Goal: Task Accomplishment & Management: Manage account settings

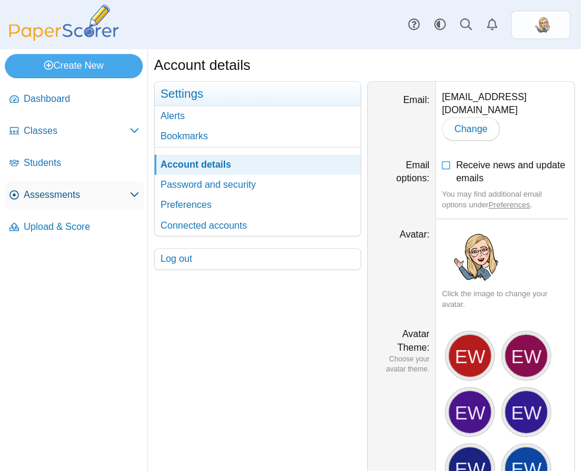
click at [75, 185] on link "Assessments" at bounding box center [74, 195] width 139 height 28
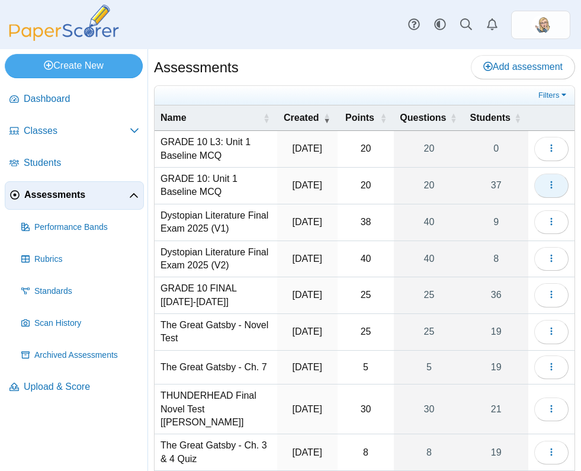
click at [547, 180] on span "button" at bounding box center [551, 185] width 9 height 10
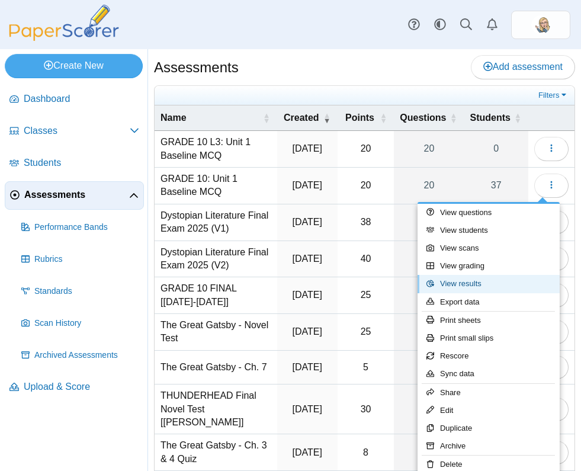
click at [479, 283] on link "View results" at bounding box center [489, 284] width 142 height 18
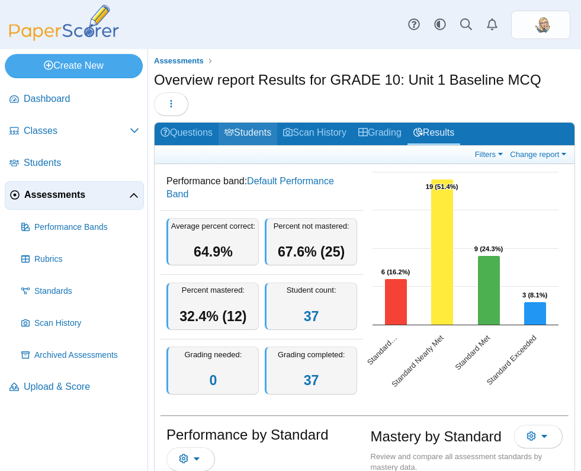
click at [267, 138] on link "Students" at bounding box center [248, 134] width 59 height 22
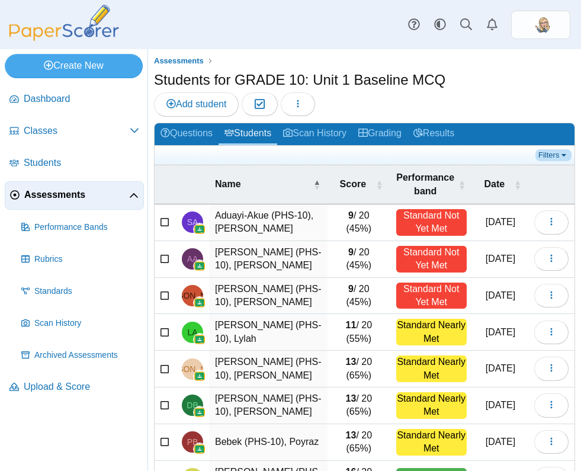
click at [536, 156] on link "Filters" at bounding box center [554, 155] width 36 height 12
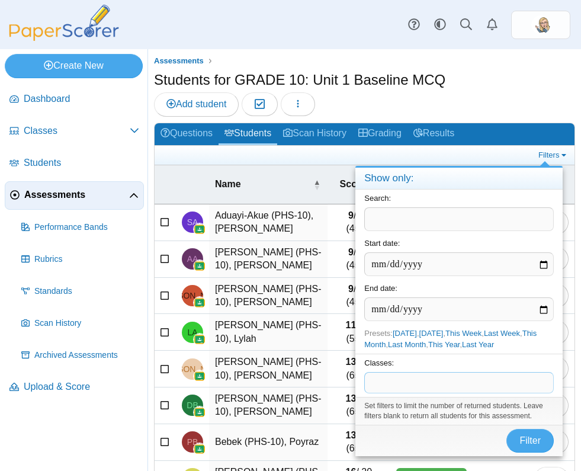
click at [446, 386] on span at bounding box center [459, 383] width 188 height 20
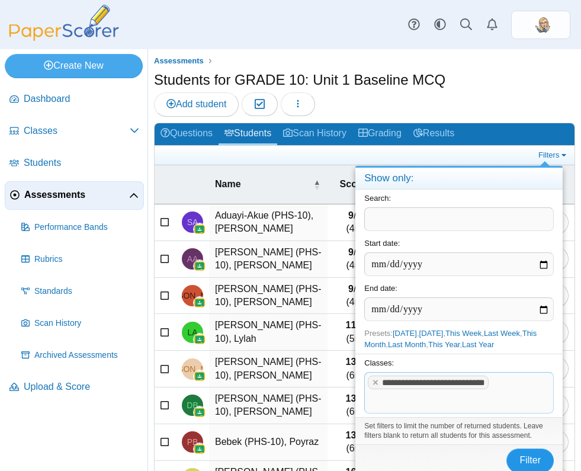
click at [530, 460] on span "Filter" at bounding box center [530, 460] width 21 height 10
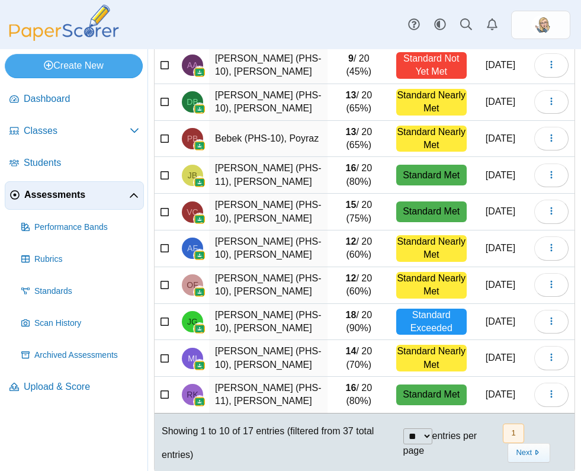
scroll to position [174, 0]
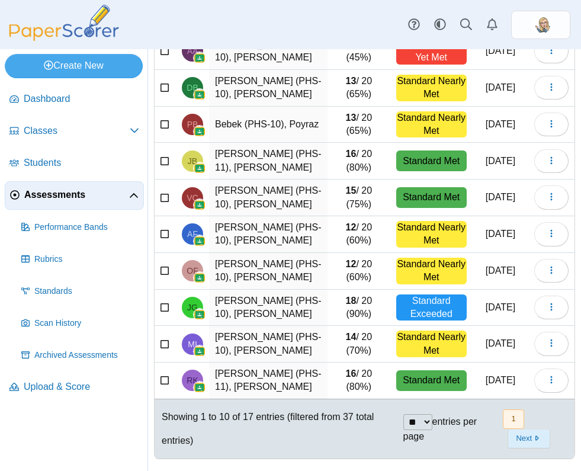
click at [526, 444] on button "Next" at bounding box center [529, 439] width 42 height 20
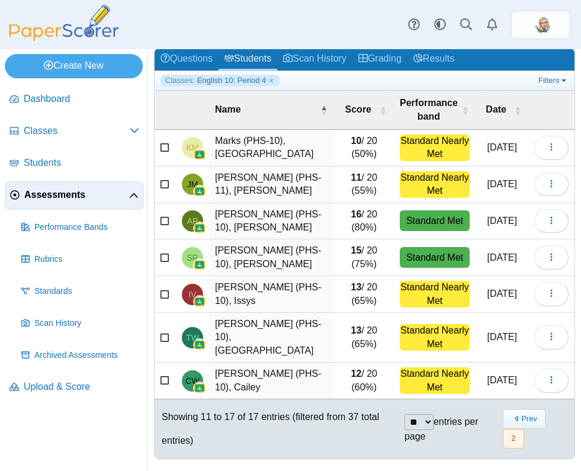
scroll to position [63, 0]
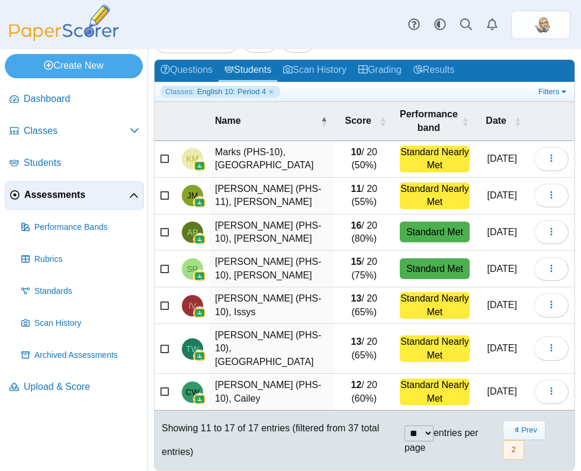
click at [526, 444] on nav "« Prev 2 Next »" at bounding box center [535, 440] width 66 height 39
click at [522, 421] on button "Prev" at bounding box center [524, 431] width 42 height 20
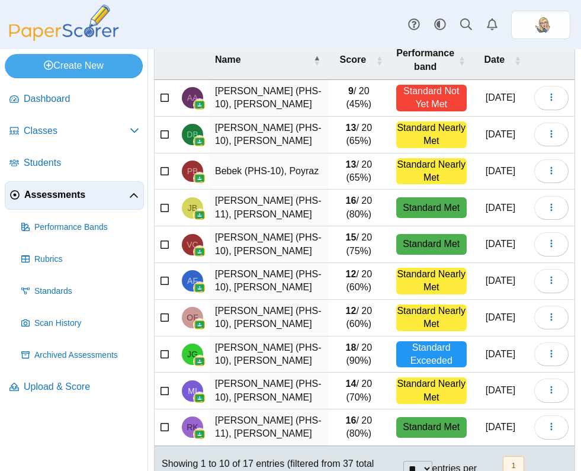
scroll to position [174, 0]
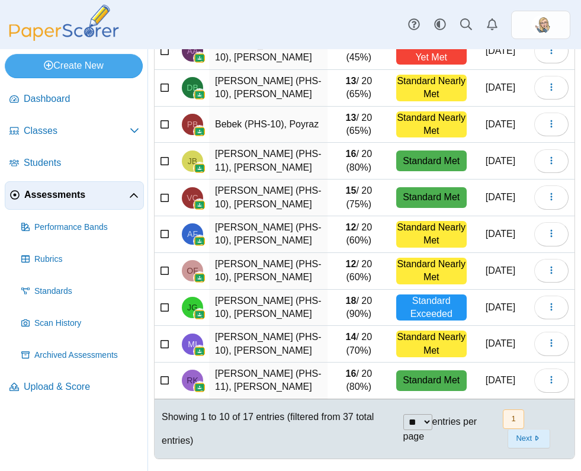
click at [523, 439] on button "Next" at bounding box center [529, 439] width 42 height 20
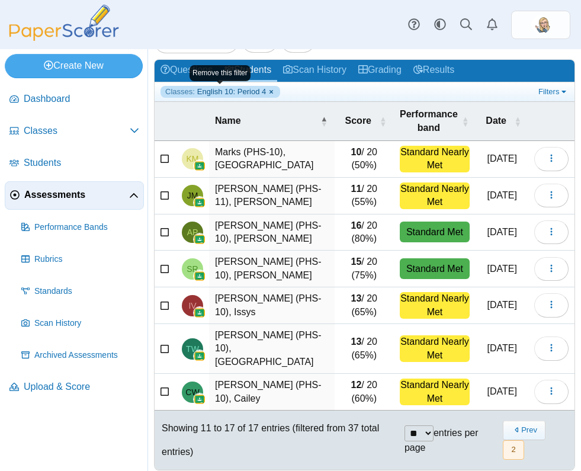
click at [274, 92] on link "Classes: English 10: Period 4" at bounding box center [221, 92] width 120 height 12
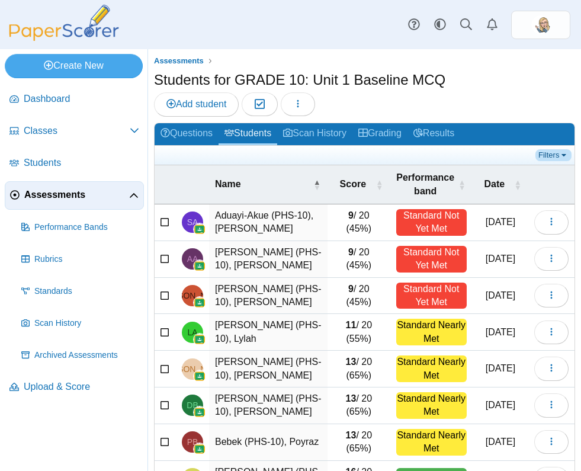
click at [542, 152] on link "Filters" at bounding box center [554, 155] width 36 height 12
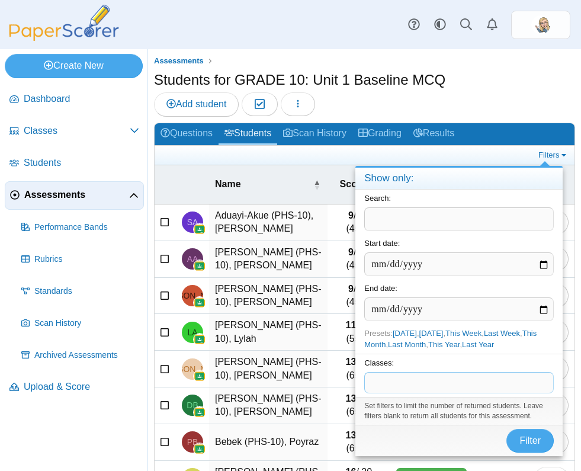
click at [498, 384] on span at bounding box center [459, 383] width 188 height 20
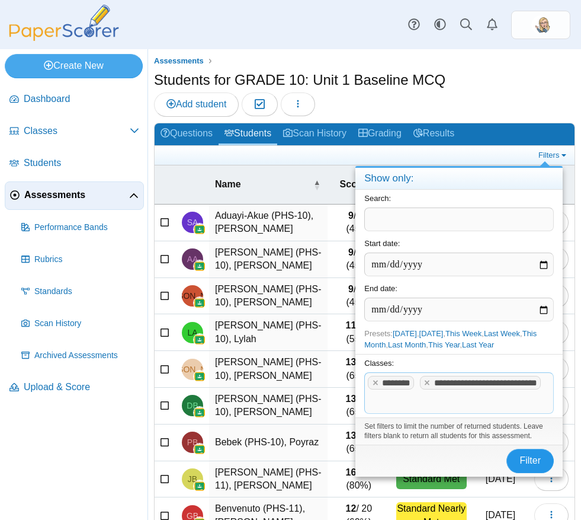
click at [527, 465] on span "Filter" at bounding box center [530, 460] width 21 height 10
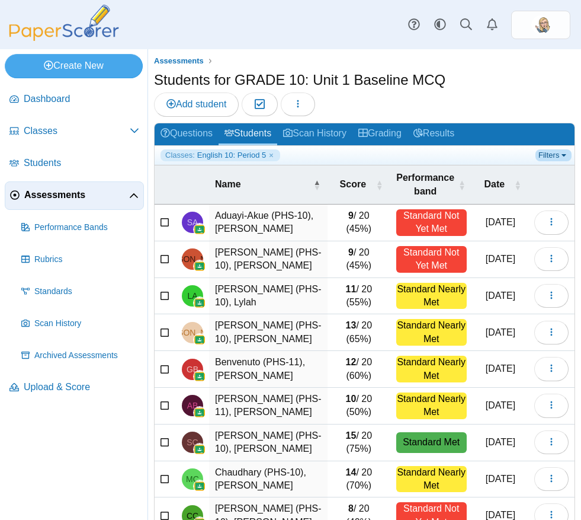
click at [542, 152] on link "Filters" at bounding box center [554, 155] width 36 height 12
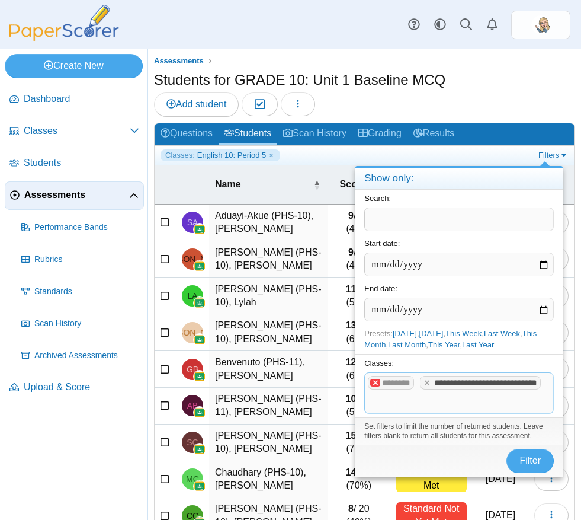
click at [372, 383] on x "remove tag" at bounding box center [375, 383] width 10 height 8
click at [521, 460] on span "Filter" at bounding box center [530, 460] width 21 height 10
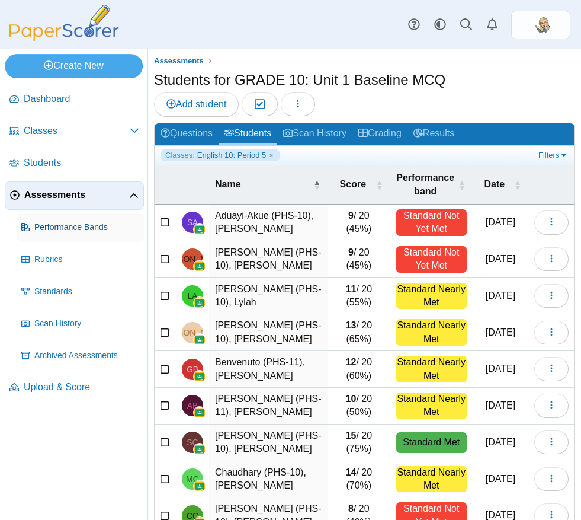
click at [110, 228] on span "Performance Bands" at bounding box center [86, 228] width 105 height 12
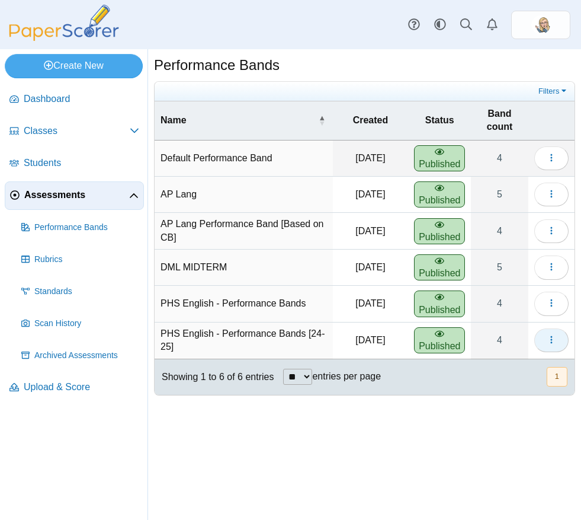
click at [547, 340] on icon "button" at bounding box center [551, 339] width 9 height 9
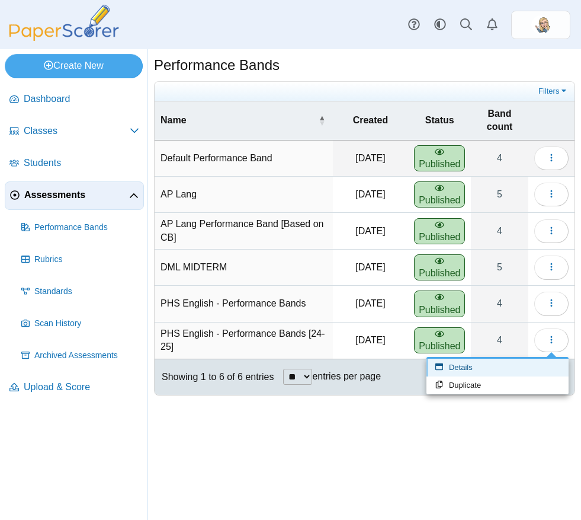
click at [506, 370] on link "Details" at bounding box center [498, 368] width 142 height 18
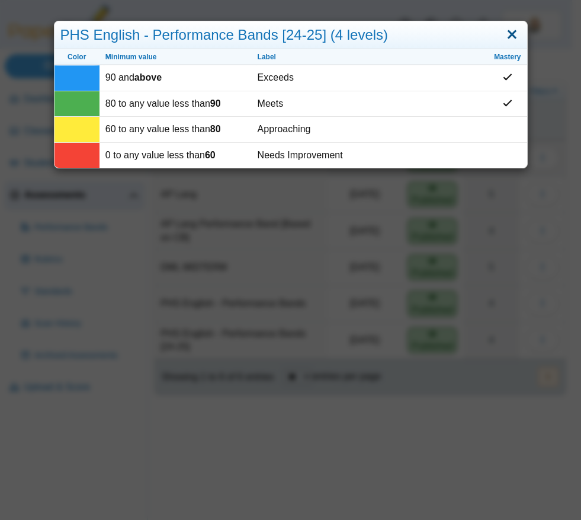
click at [504, 37] on link "Close" at bounding box center [512, 35] width 18 height 20
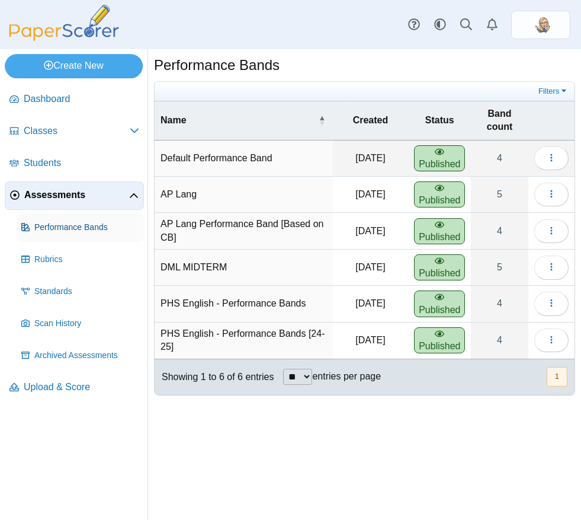
click at [92, 224] on span "Performance Bands" at bounding box center [86, 228] width 105 height 12
click at [69, 234] on link "Performance Bands" at bounding box center [80, 227] width 127 height 28
click at [63, 193] on span "Assessments" at bounding box center [76, 194] width 105 height 13
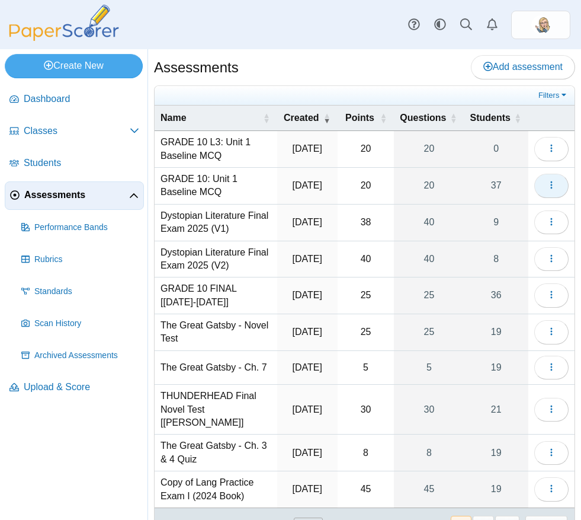
click at [551, 186] on button "button" at bounding box center [552, 186] width 34 height 24
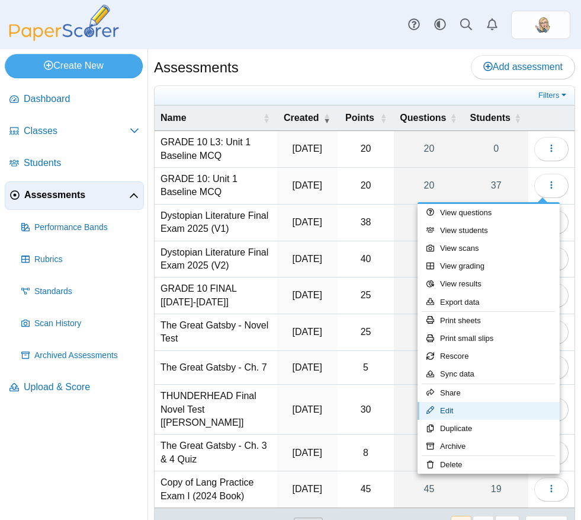
click at [455, 407] on link "Edit" at bounding box center [489, 411] width 142 height 18
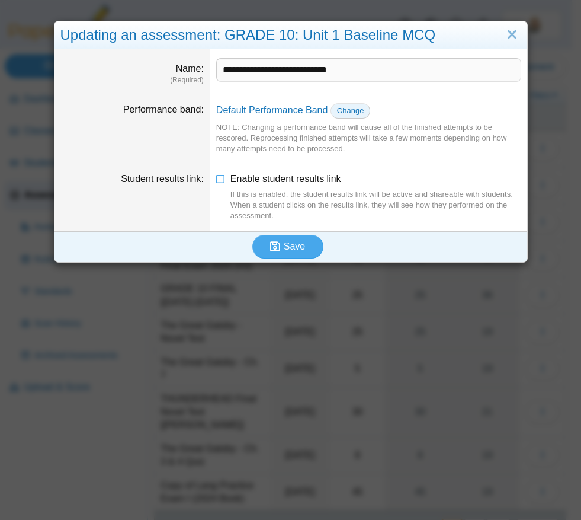
click at [352, 109] on span "Change" at bounding box center [350, 110] width 27 height 9
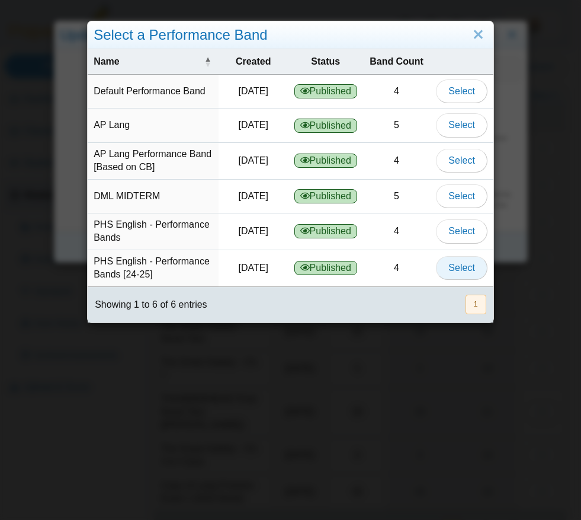
click at [465, 264] on button "Select" at bounding box center [461, 268] width 51 height 24
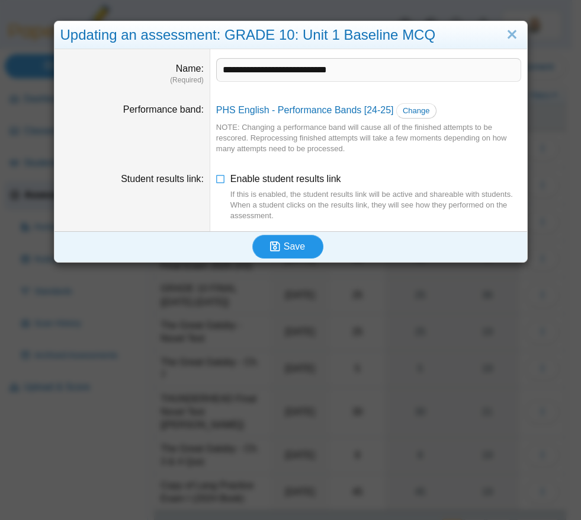
click at [293, 239] on button "Save" at bounding box center [287, 247] width 71 height 24
click at [393, 75] on input "**********" at bounding box center [368, 70] width 305 height 24
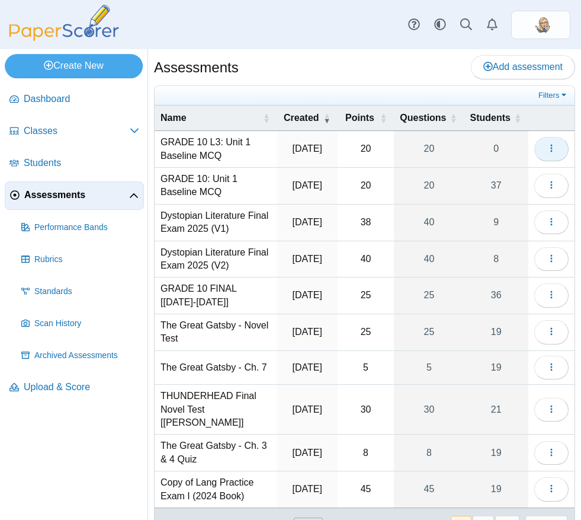
click at [535, 149] on button "button" at bounding box center [552, 149] width 34 height 24
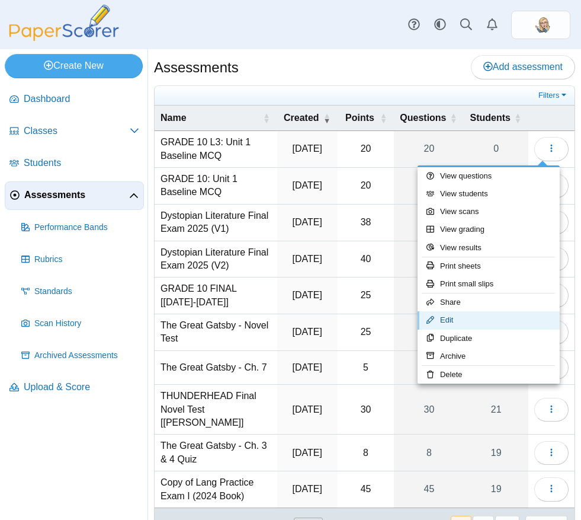
click at [485, 315] on link "Edit" at bounding box center [489, 320] width 142 height 18
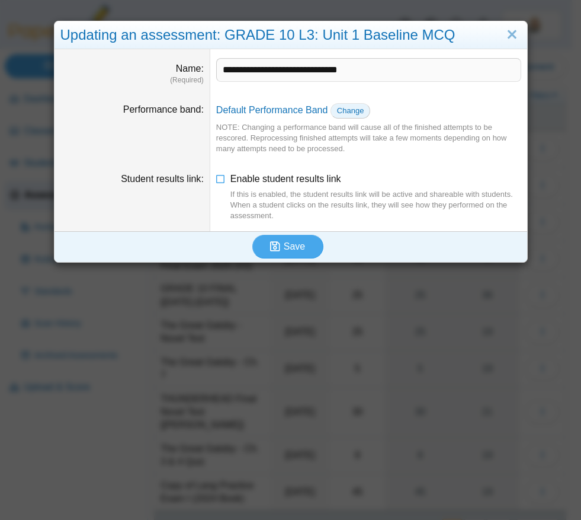
click at [331, 113] on link "Change" at bounding box center [351, 110] width 40 height 15
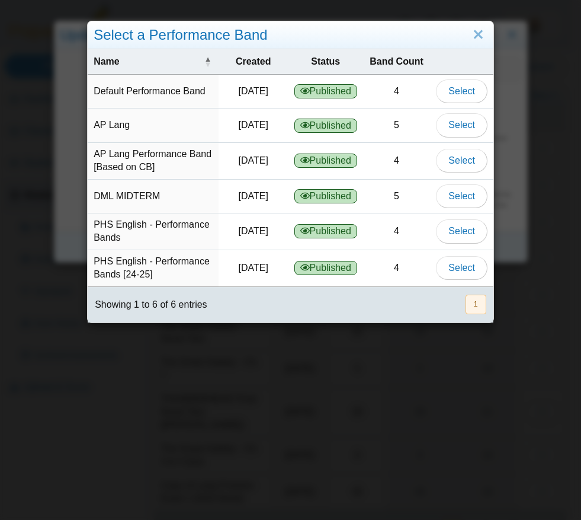
click at [458, 259] on td "Select" at bounding box center [461, 268] width 63 height 37
click at [458, 273] on span "Select" at bounding box center [462, 268] width 26 height 10
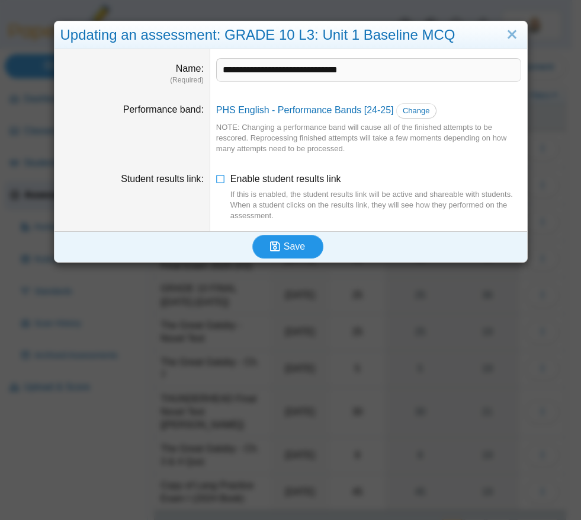
click at [303, 244] on button "Save" at bounding box center [287, 247] width 71 height 24
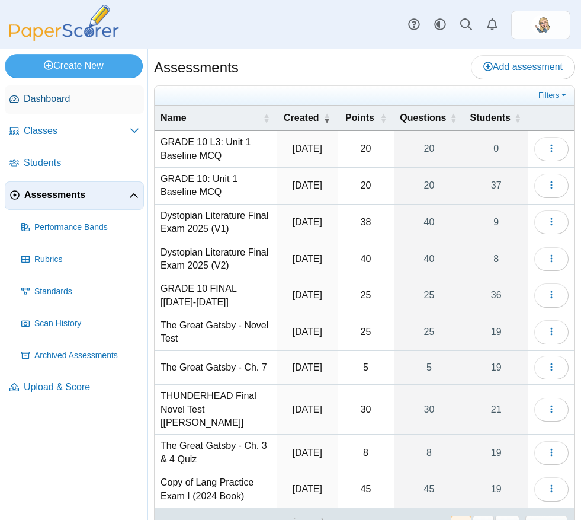
click at [62, 88] on link "Dashboard" at bounding box center [74, 99] width 139 height 28
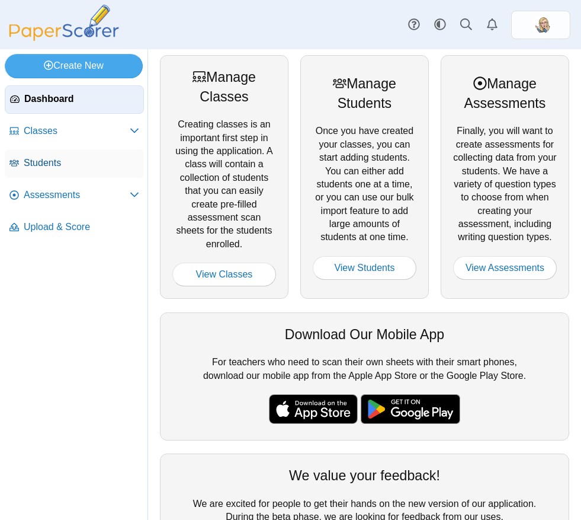
click at [56, 155] on link "Students" at bounding box center [74, 163] width 139 height 28
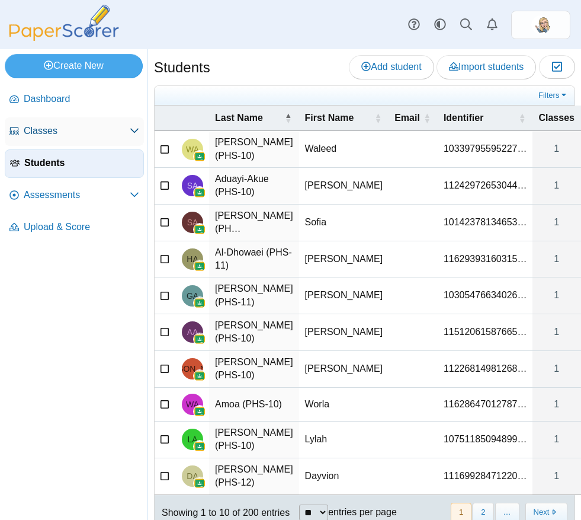
click at [65, 127] on span "Classes" at bounding box center [77, 130] width 106 height 13
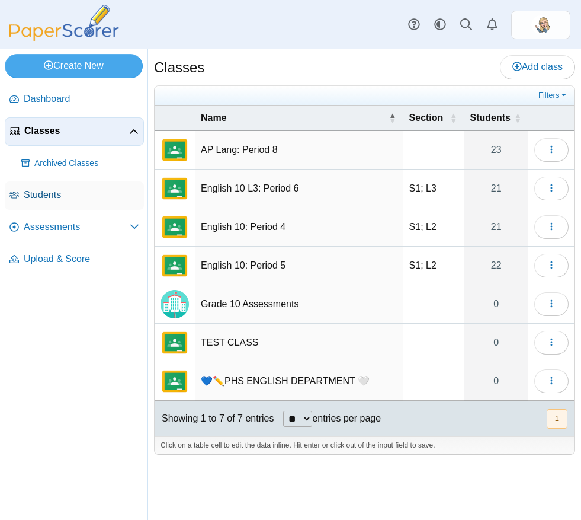
click at [69, 199] on span "Students" at bounding box center [82, 194] width 116 height 13
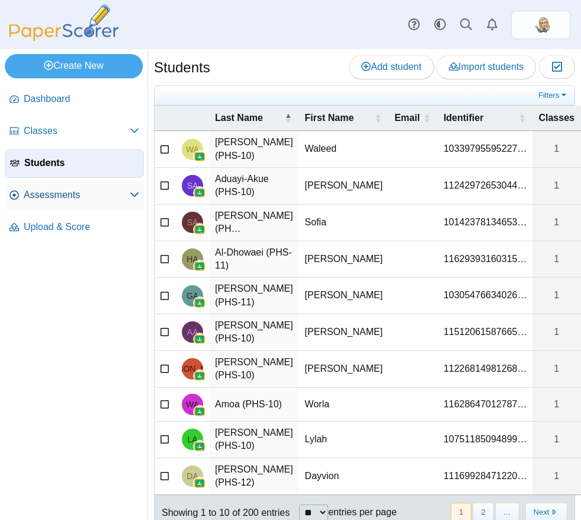
click at [68, 190] on span "Assessments" at bounding box center [77, 194] width 106 height 13
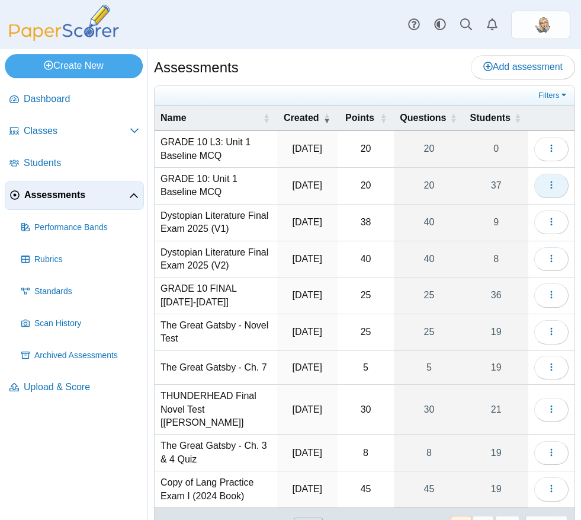
click at [541, 193] on button "button" at bounding box center [552, 186] width 34 height 24
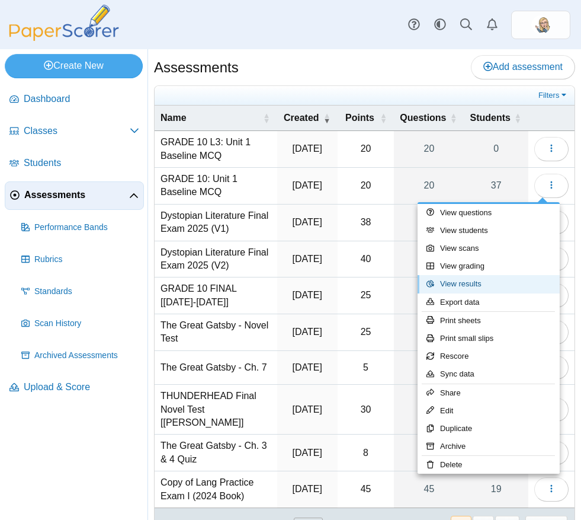
click at [475, 283] on link "View results" at bounding box center [489, 284] width 142 height 18
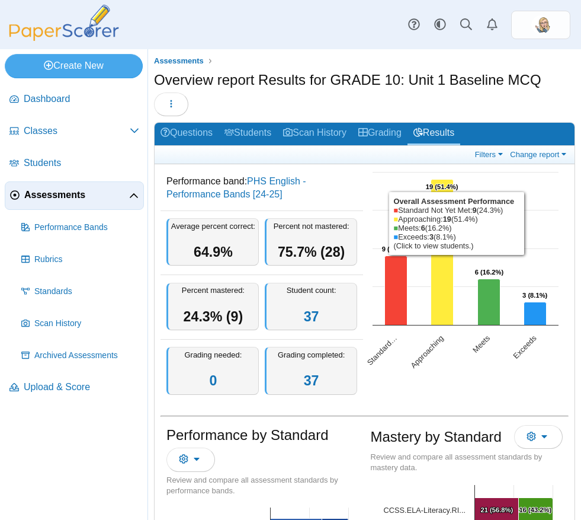
click at [484, 304] on icon "Meets, 6. Overall Assessment Performance." at bounding box center [489, 302] width 23 height 46
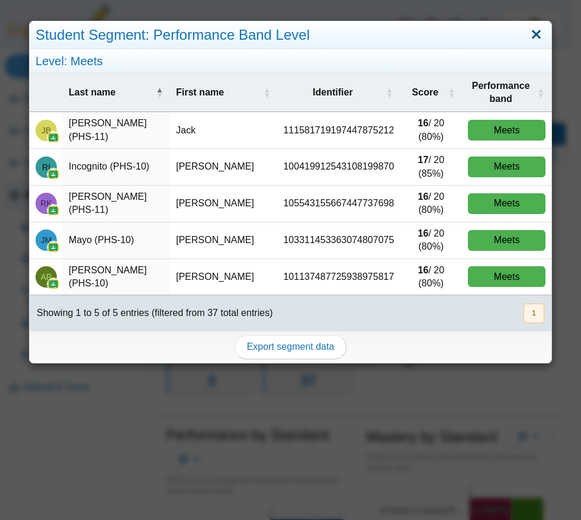
click at [532, 40] on link "Close" at bounding box center [536, 35] width 18 height 20
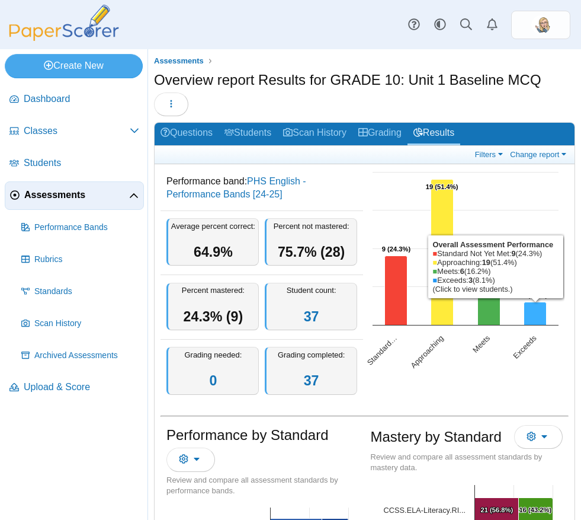
click at [532, 311] on icon "Exceeds, 3. Overall Assessment Performance." at bounding box center [535, 313] width 23 height 23
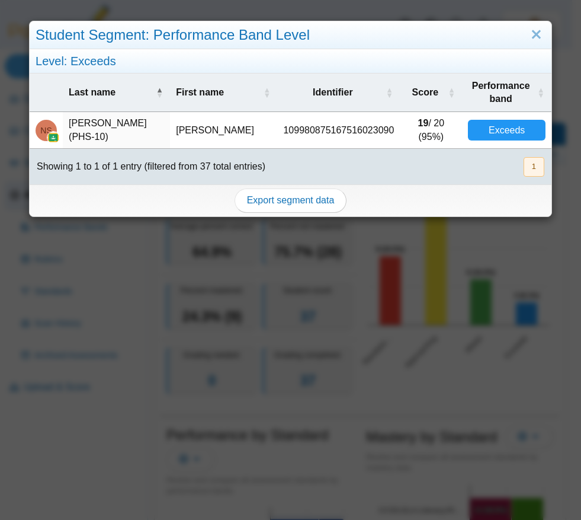
click at [524, 155] on div "« Prev 1 Next »" at bounding box center [534, 167] width 36 height 34
click at [530, 40] on link "Close" at bounding box center [536, 35] width 18 height 20
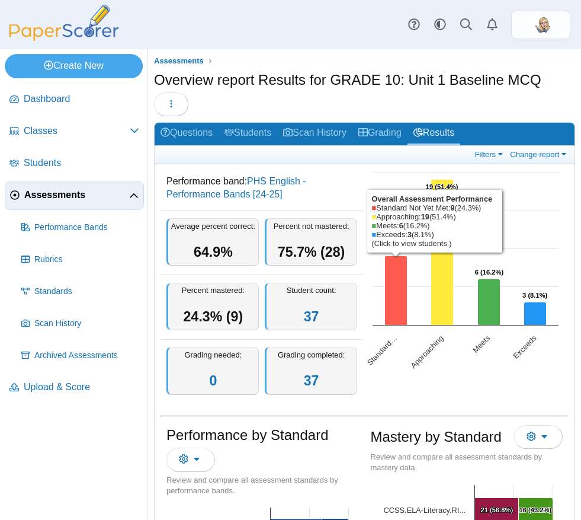
click at [392, 291] on icon "Standard Not Yet Met, 9. Overall Assessment Performance." at bounding box center [396, 289] width 23 height 69
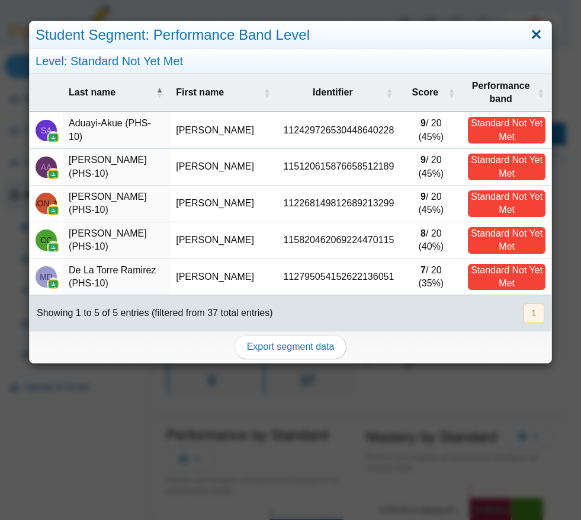
click at [527, 33] on link "Close" at bounding box center [536, 35] width 18 height 20
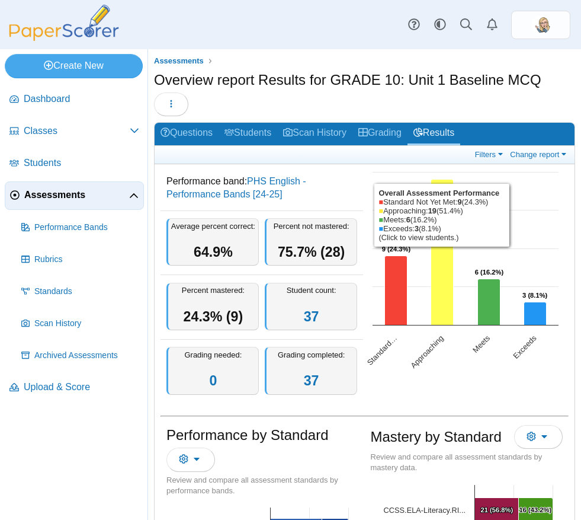
click at [431, 303] on icon "Approaching, 19. Overall Assessment Performance." at bounding box center [442, 252] width 23 height 146
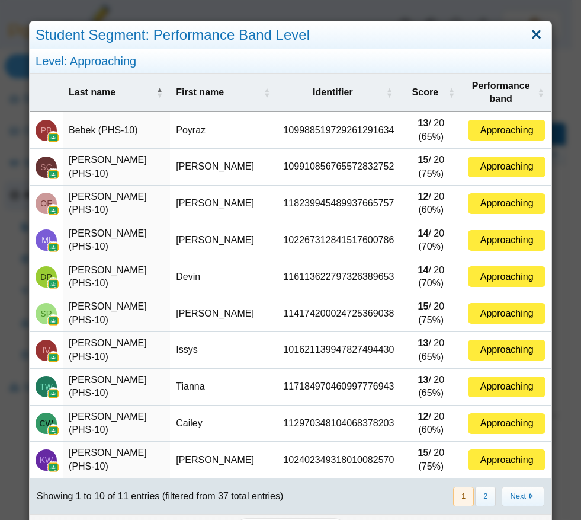
click at [532, 36] on link "Close" at bounding box center [536, 35] width 18 height 20
